Goal: Information Seeking & Learning: Check status

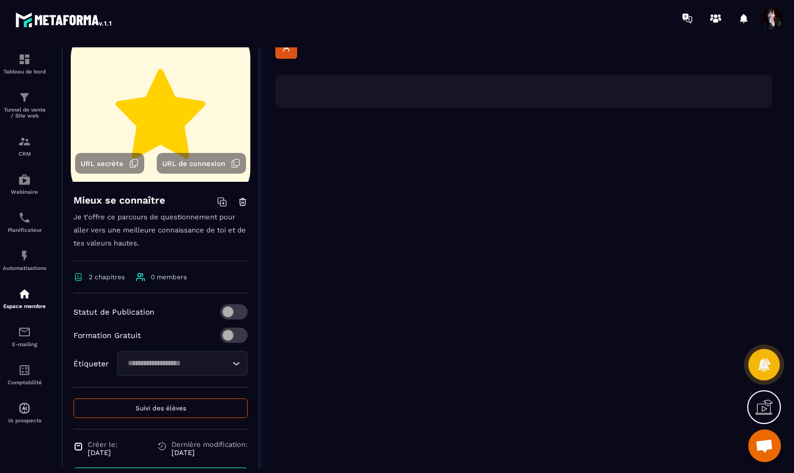
scroll to position [150, 0]
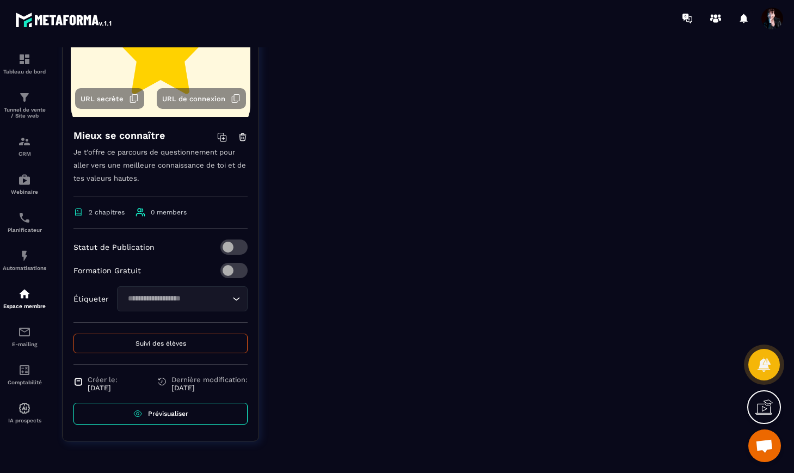
click at [148, 345] on span "Suivi des élèves" at bounding box center [160, 343] width 51 height 8
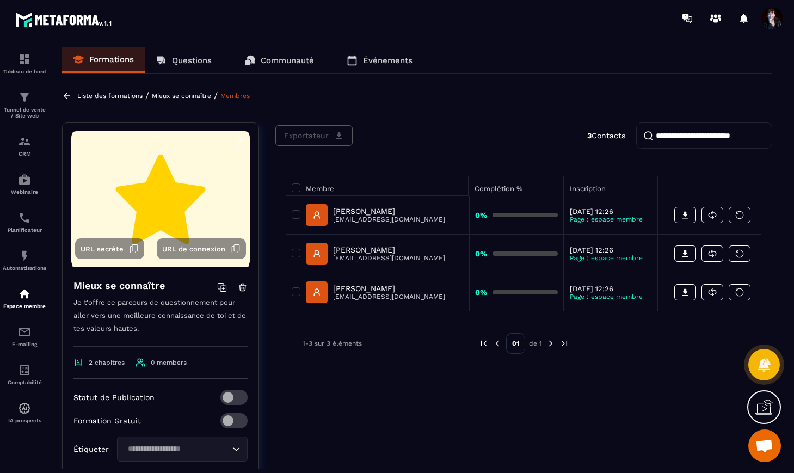
click at [360, 248] on p "[PERSON_NAME]" at bounding box center [389, 249] width 112 height 9
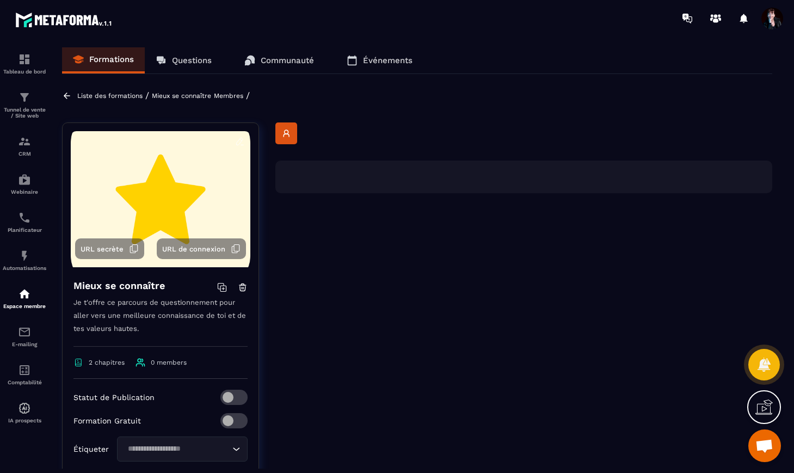
click at [133, 98] on p "Liste des formations" at bounding box center [109, 96] width 65 height 8
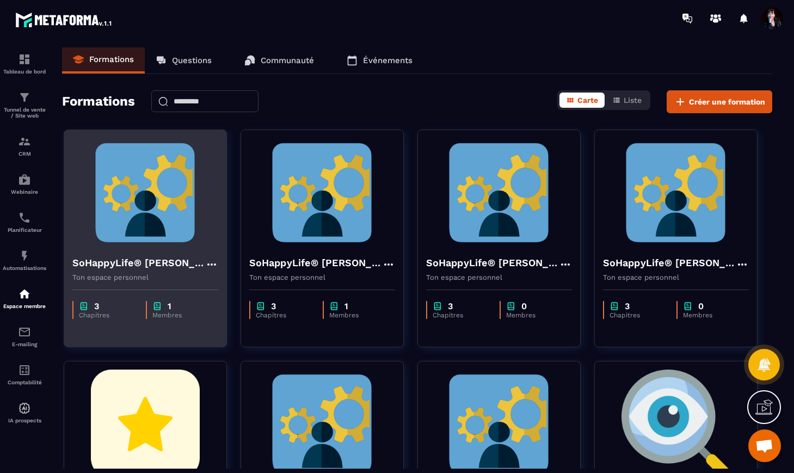
click at [157, 228] on img at bounding box center [145, 192] width 146 height 109
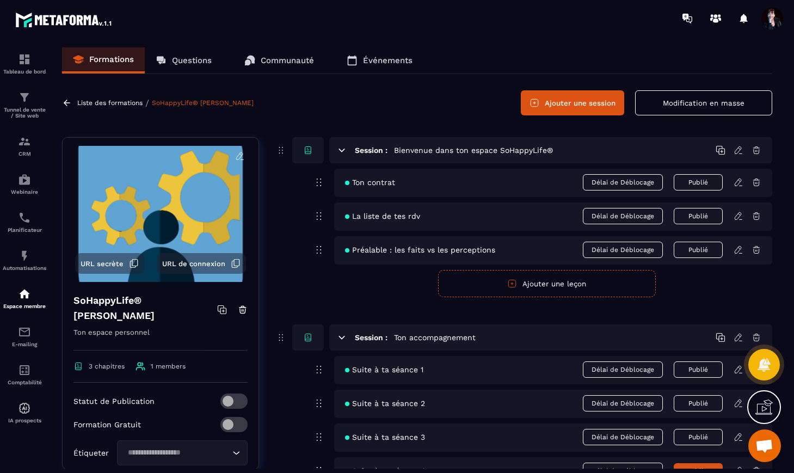
scroll to position [110, 0]
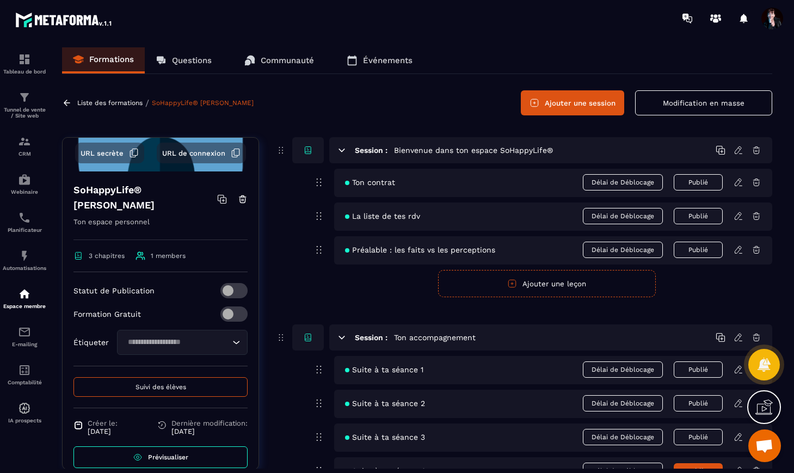
click at [158, 377] on button "Suivi des élèves" at bounding box center [160, 387] width 174 height 20
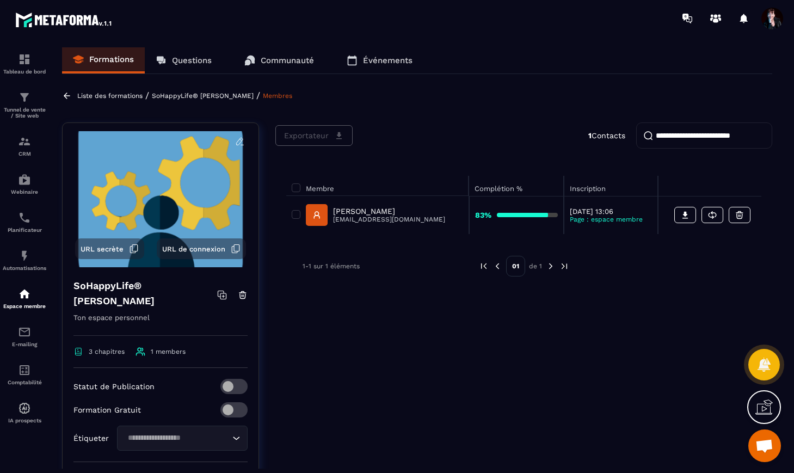
click at [357, 209] on p "[PERSON_NAME]" at bounding box center [389, 211] width 112 height 9
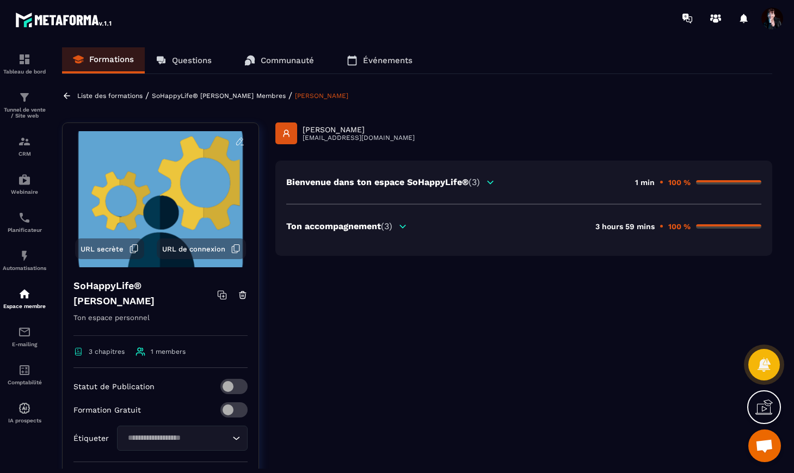
click at [382, 226] on p "Ton accompagnement (3)" at bounding box center [339, 226] width 106 height 10
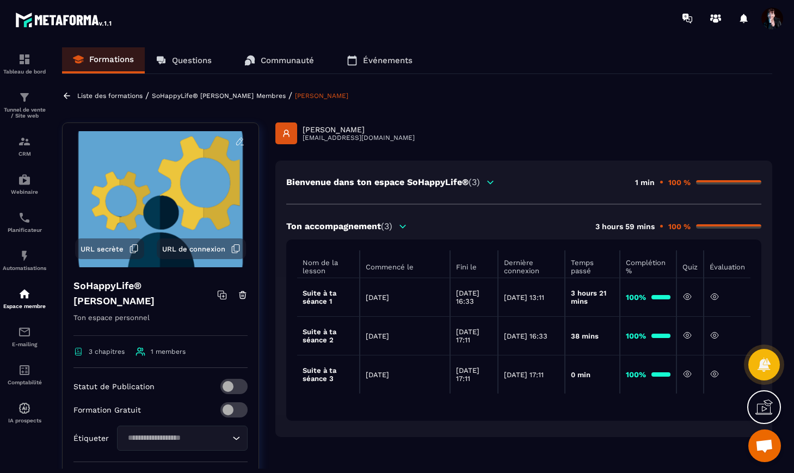
click at [688, 297] on icon at bounding box center [687, 297] width 10 height 10
click at [711, 370] on icon at bounding box center [714, 374] width 10 height 10
click at [716, 374] on icon at bounding box center [714, 374] width 10 height 10
click at [712, 332] on icon at bounding box center [714, 335] width 10 height 10
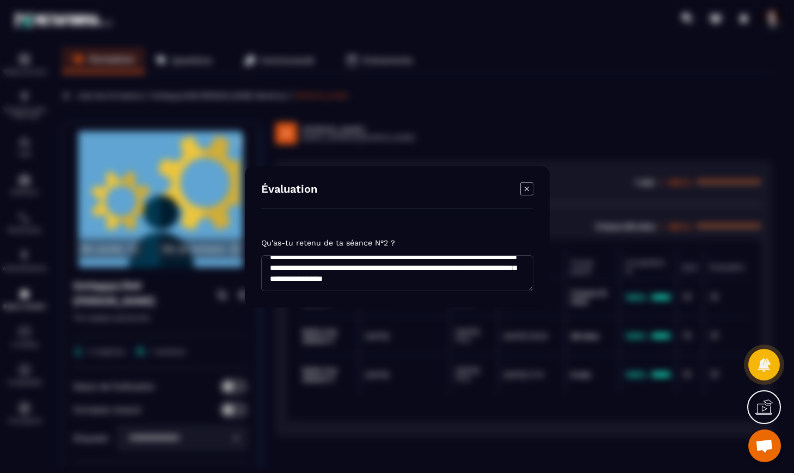
scroll to position [22, 0]
click at [529, 187] on icon "Modal window" at bounding box center [526, 188] width 13 height 13
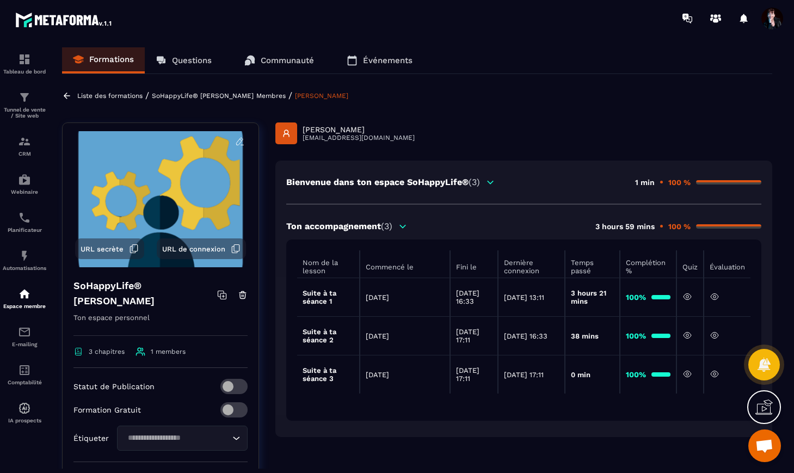
click at [269, 98] on p "Membres" at bounding box center [270, 96] width 29 height 8
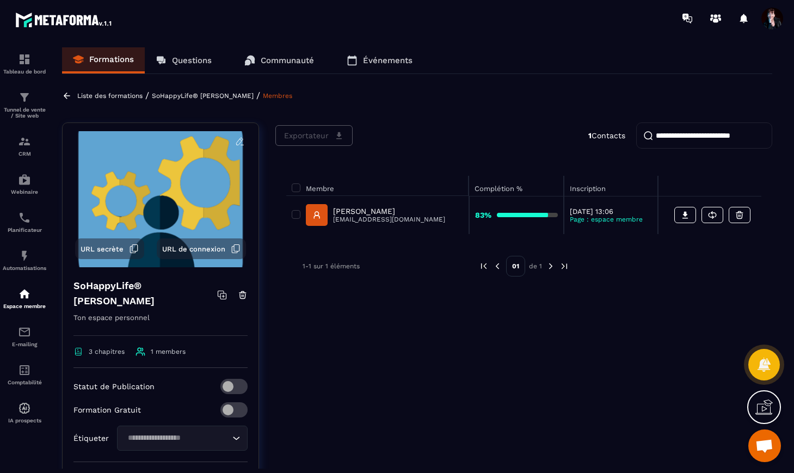
click at [137, 97] on p "Liste des formations" at bounding box center [109, 96] width 65 height 8
